Goal: Task Accomplishment & Management: Use online tool/utility

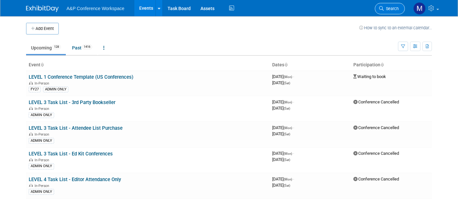
click at [398, 6] on link "Search" at bounding box center [390, 8] width 30 height 11
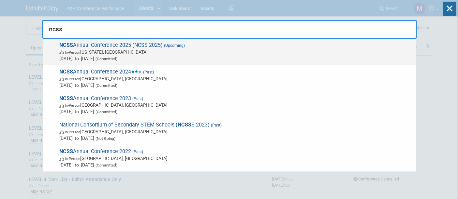
type input "ncss"
click at [125, 46] on span "NCSS Annual Conference 2025 (NCSS 2025) (Upcoming) In-Person [US_STATE], [GEOGR…" at bounding box center [235, 52] width 356 height 20
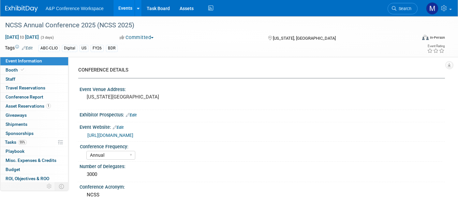
select select "Annual"
select select "Level 1"
select select "In-Person Booth"
select select "Schools"
select select "Bloomsbury Digital Resources"
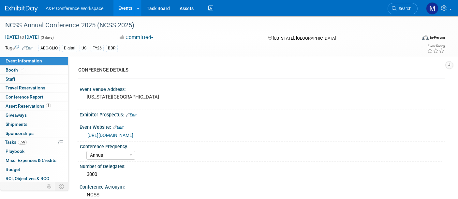
select select "[PERSON_NAME]"
select select "Mark Strong"
select select "Rosalie Love"
select select "Brand/Subject Presence​"
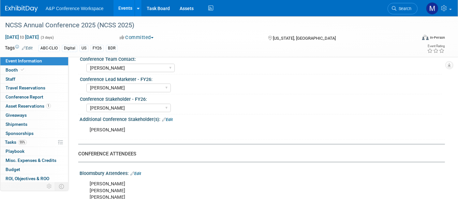
scroll to position [289, 0]
